Goal: Information Seeking & Learning: Learn about a topic

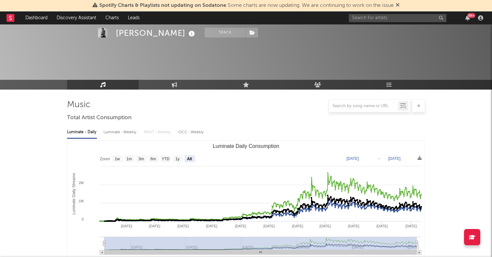
select select "All"
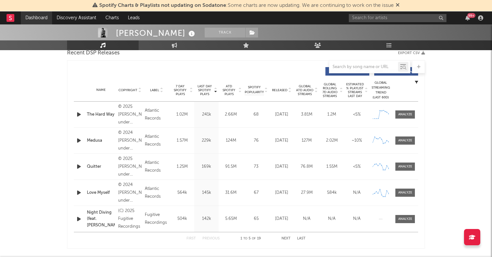
click at [46, 17] on link "Dashboard" at bounding box center [36, 17] width 31 height 13
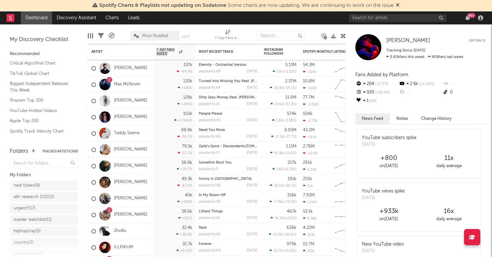
click at [343, 38] on icon at bounding box center [343, 36] width 5 height 5
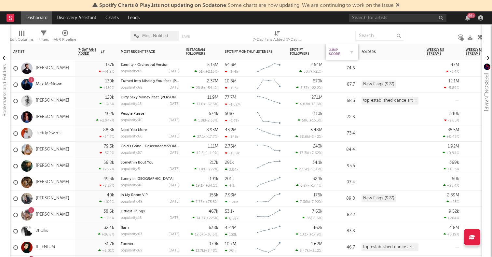
click at [342, 52] on div "Jump Score" at bounding box center [337, 52] width 16 height 8
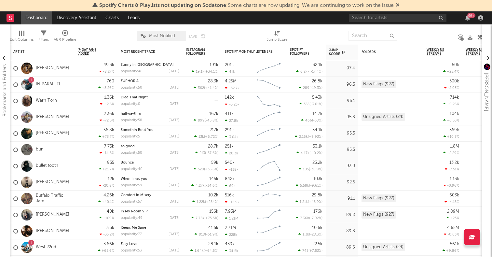
click at [44, 101] on link "Warn Torn" at bounding box center [46, 101] width 21 height 6
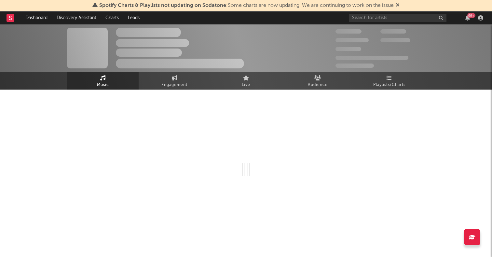
select select "1w"
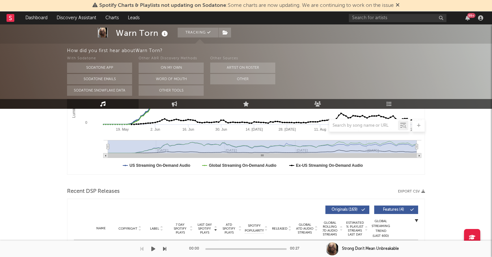
scroll to position [258, 0]
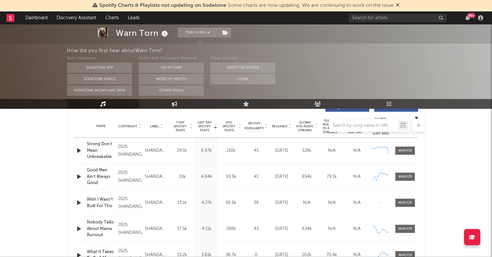
click at [78, 150] on icon "button" at bounding box center [79, 151] width 7 height 8
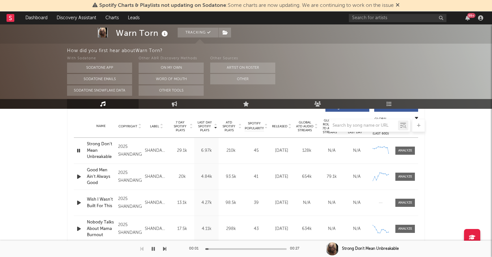
click at [78, 150] on icon "button" at bounding box center [79, 151] width 6 height 8
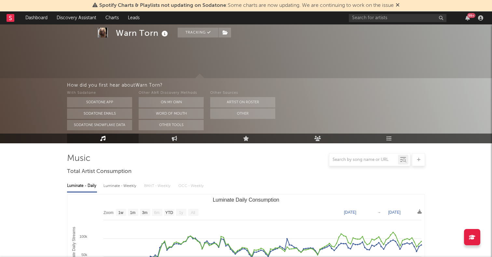
scroll to position [0, 0]
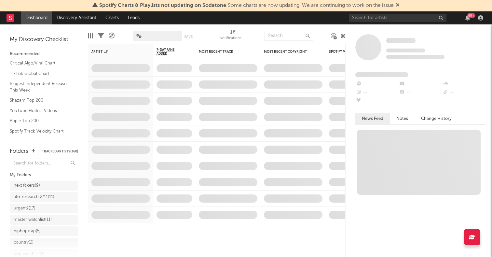
click at [343, 37] on icon at bounding box center [343, 36] width 5 height 5
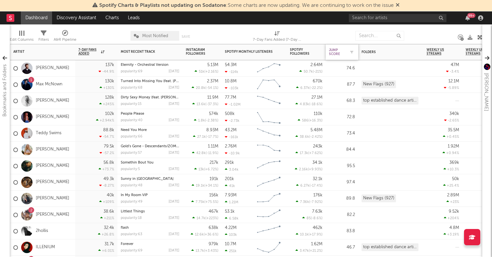
click at [342, 54] on div "Jump Score" at bounding box center [337, 52] width 16 height 8
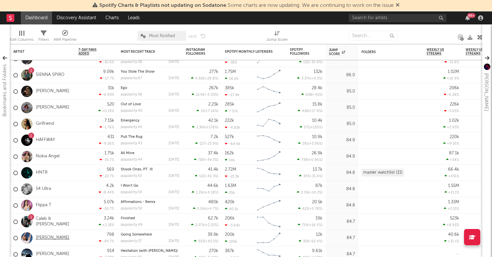
click at [64, 239] on link "[PERSON_NAME]" at bounding box center [53, 238] width 34 height 6
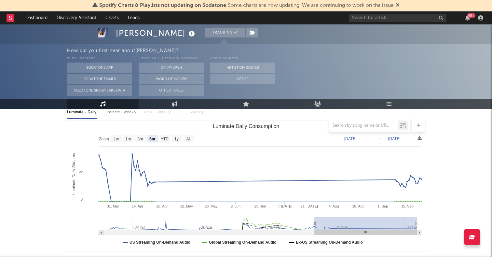
scroll to position [70, 0]
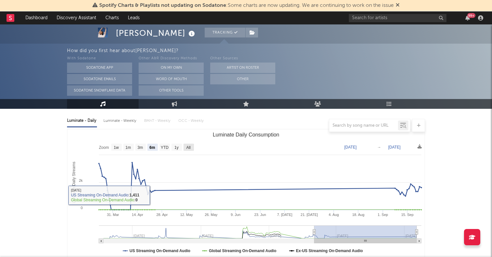
click at [190, 147] on text "All" at bounding box center [188, 147] width 4 height 5
select select "All"
type input "[DATE]"
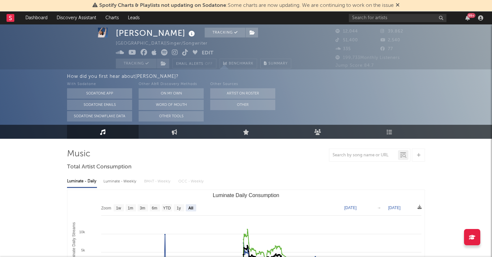
scroll to position [0, 0]
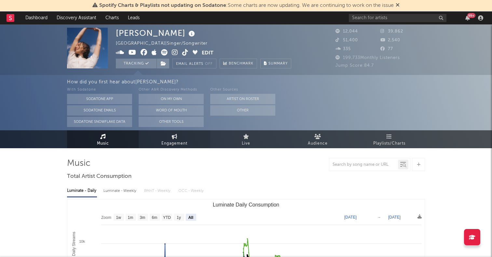
click at [180, 141] on span "Engagement" at bounding box center [174, 144] width 26 height 8
select select "1w"
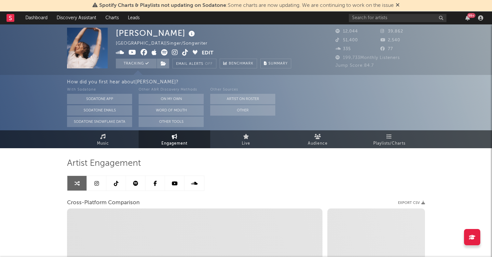
select select "1m"
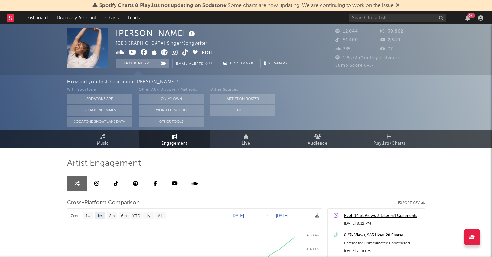
click at [147, 185] on link at bounding box center [156, 183] width 20 height 15
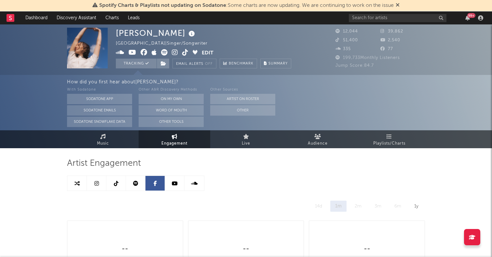
click at [136, 185] on icon at bounding box center [135, 183] width 5 height 5
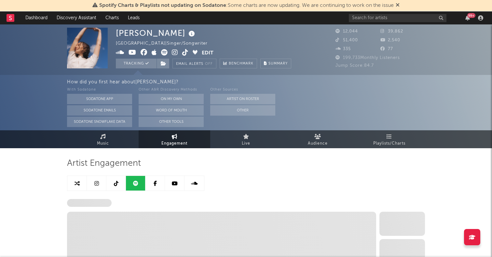
select select "6m"
select select "1w"
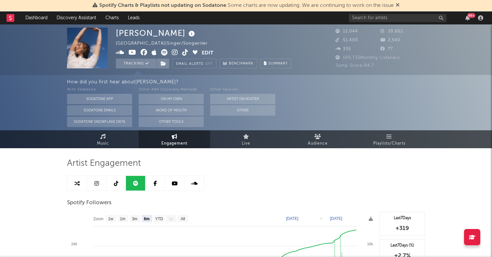
click at [118, 178] on link at bounding box center [116, 183] width 20 height 15
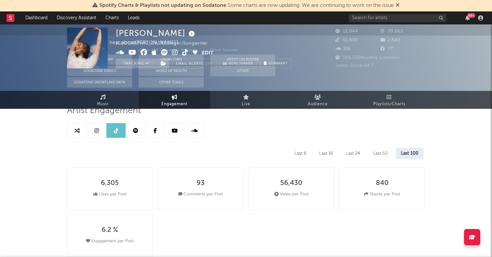
select select "6m"
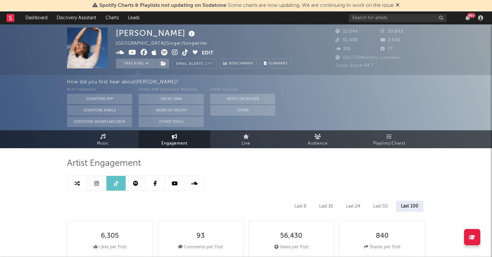
click at [96, 183] on icon at bounding box center [96, 183] width 5 height 5
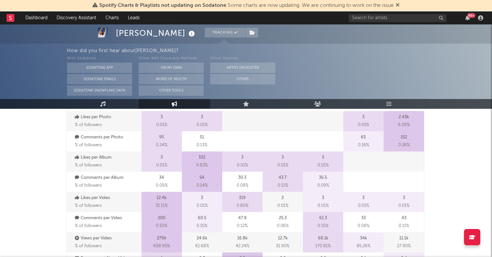
select select "6m"
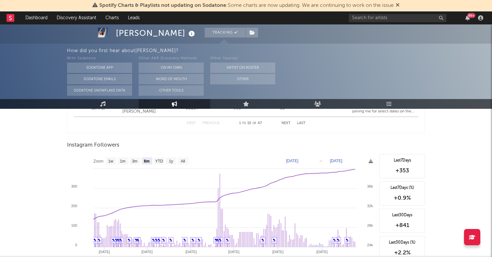
scroll to position [1016, 0]
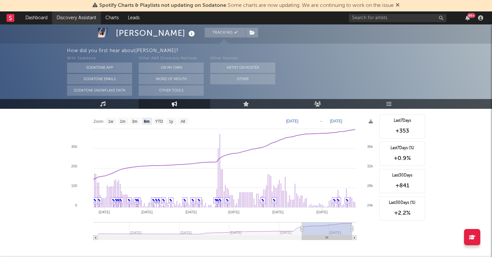
click at [66, 15] on link "Discovery Assistant" at bounding box center [76, 17] width 49 height 13
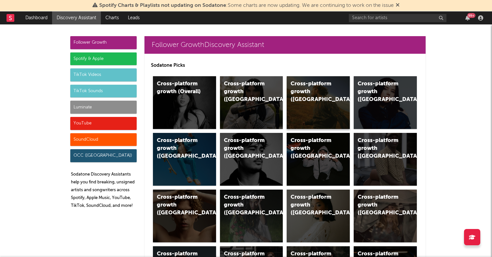
click at [305, 94] on div "Cross-platform growth ([GEOGRAPHIC_DATA])" at bounding box center [313, 91] width 44 height 23
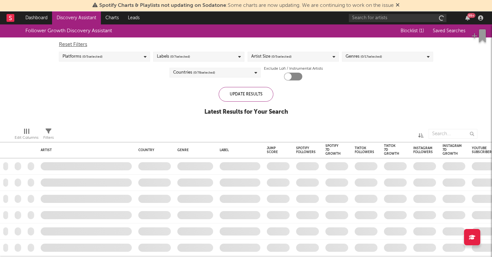
checkbox input "true"
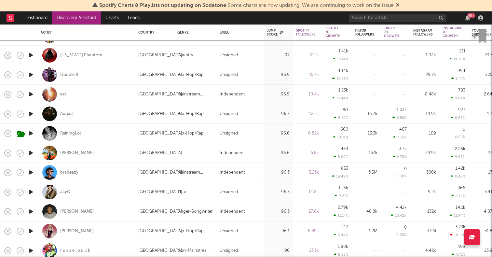
click at [30, 172] on icon "button" at bounding box center [31, 172] width 7 height 8
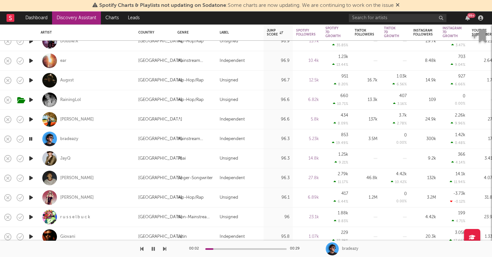
click at [31, 198] on icon "button" at bounding box center [31, 197] width 7 height 8
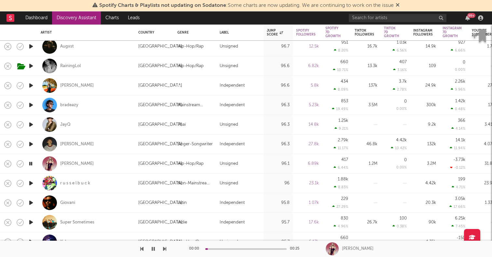
click at [31, 200] on icon "button" at bounding box center [31, 203] width 7 height 8
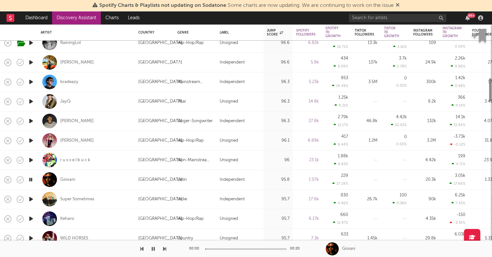
click at [31, 200] on icon "button" at bounding box center [31, 199] width 7 height 8
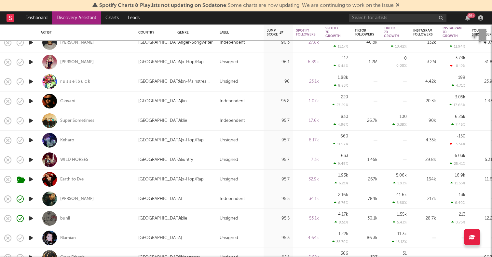
click at [33, 217] on icon "button" at bounding box center [31, 218] width 7 height 8
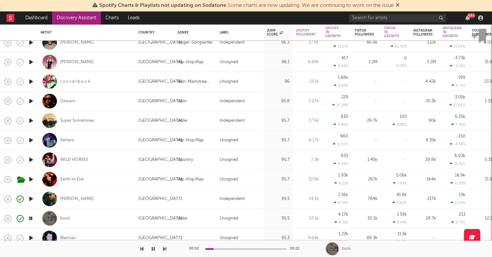
click at [33, 217] on icon "button" at bounding box center [31, 218] width 6 height 8
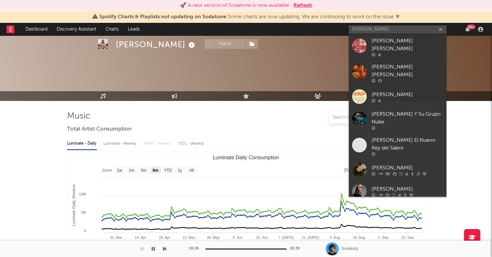
select select "6m"
